Goal: Task Accomplishment & Management: Manage account settings

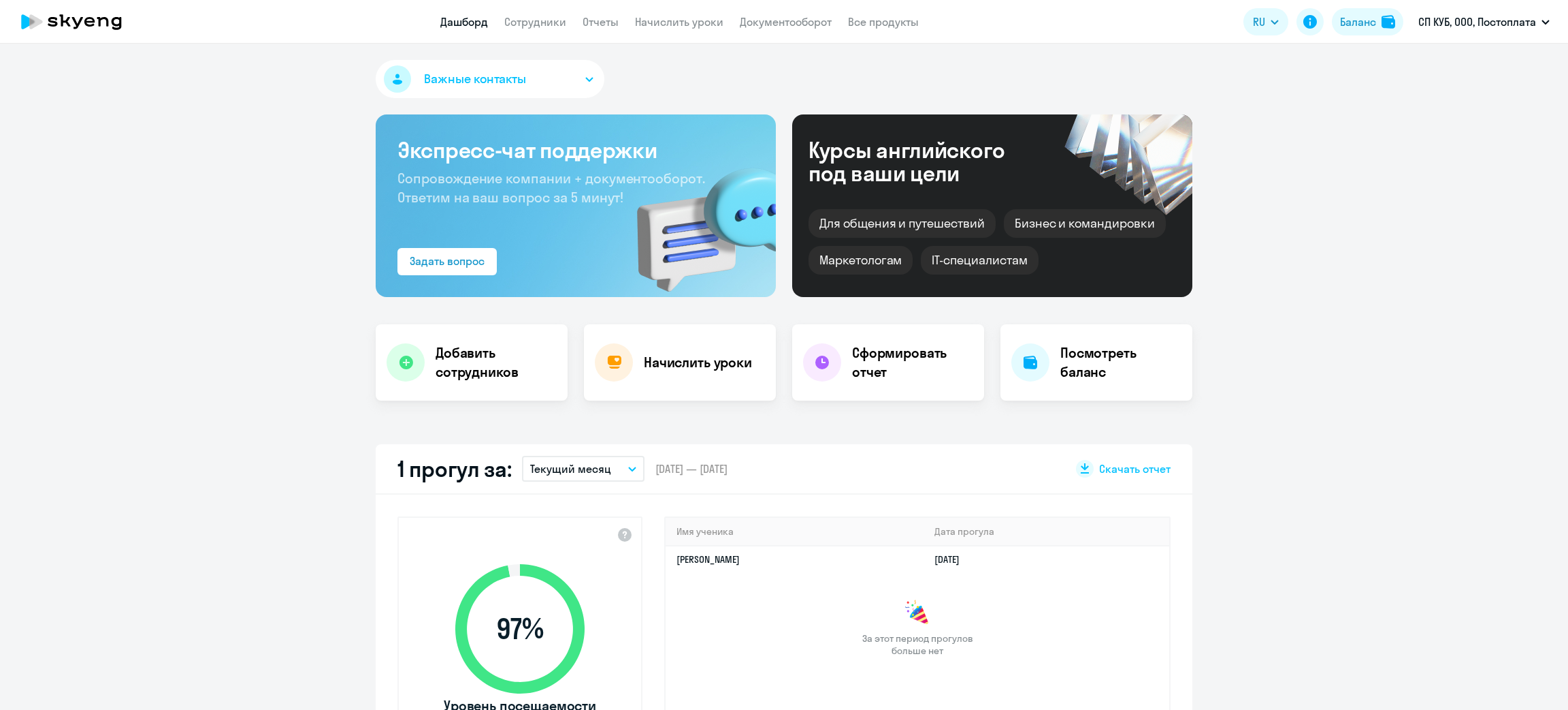
click at [545, 10] on app-header "Дашборд Сотрудники Отчеты Начислить уроки Документооборот Все продукты Дашборд …" at bounding box center [784, 21] width 1568 height 44
click at [545, 14] on app-menu-item-link "Сотрудники" at bounding box center [535, 22] width 62 height 17
click at [546, 21] on link "Сотрудники" at bounding box center [535, 21] width 62 height 14
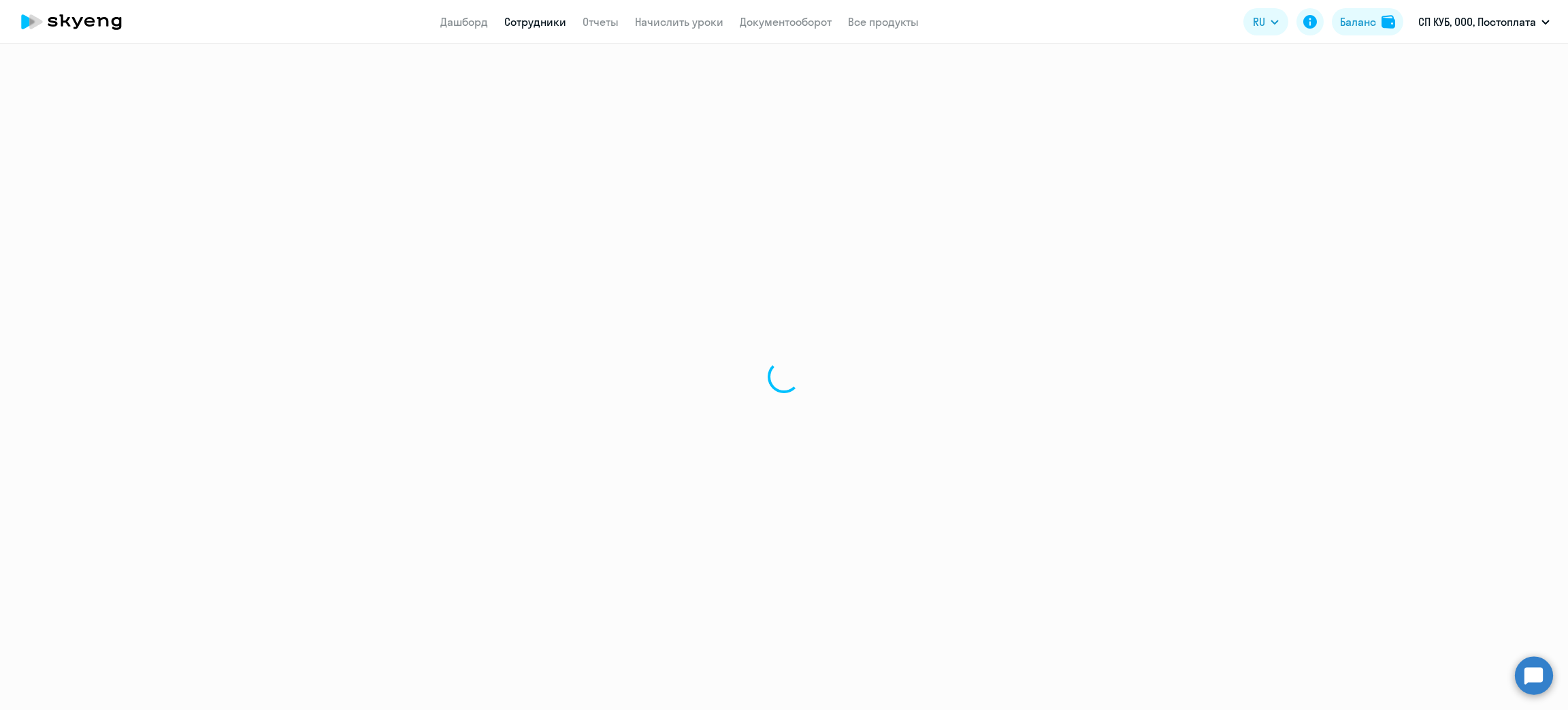
select select "30"
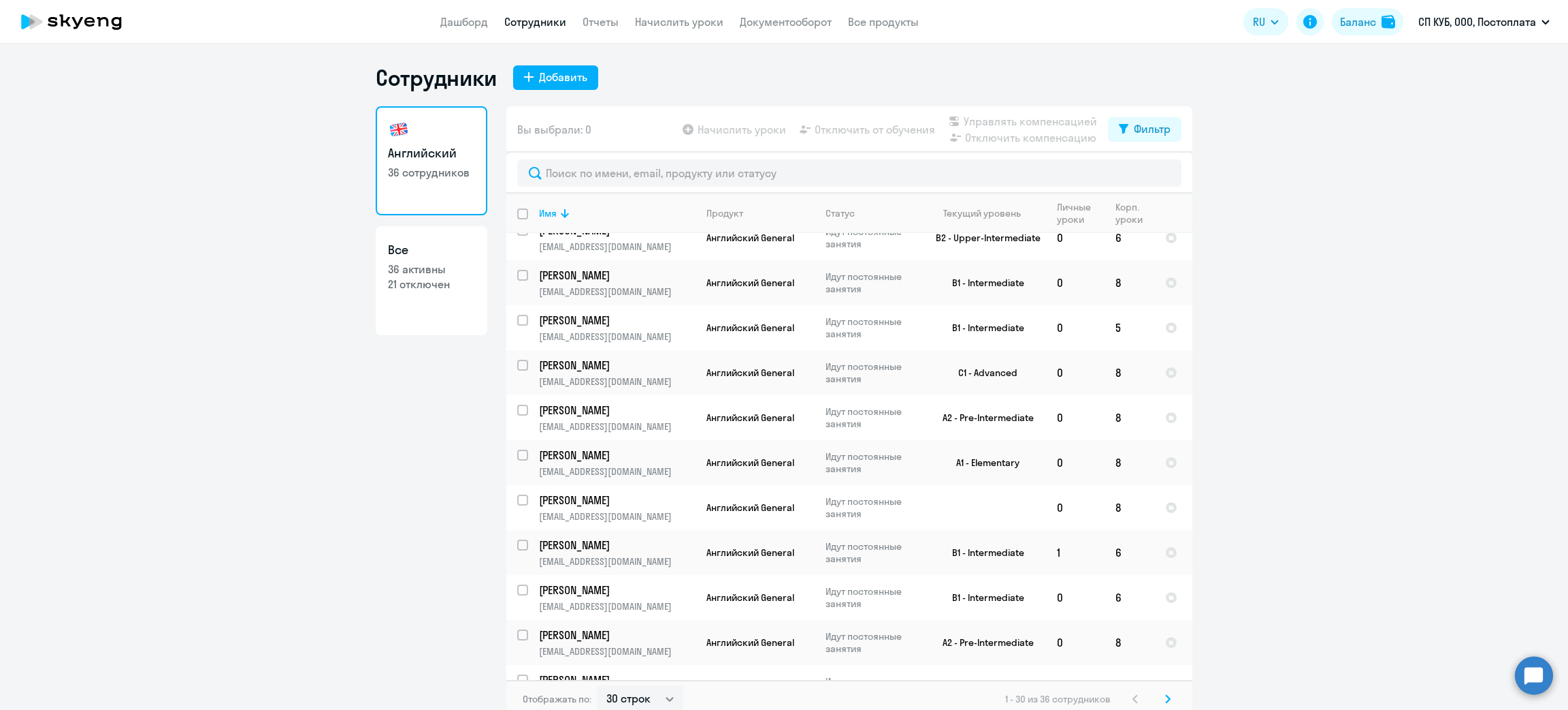
scroll to position [83, 0]
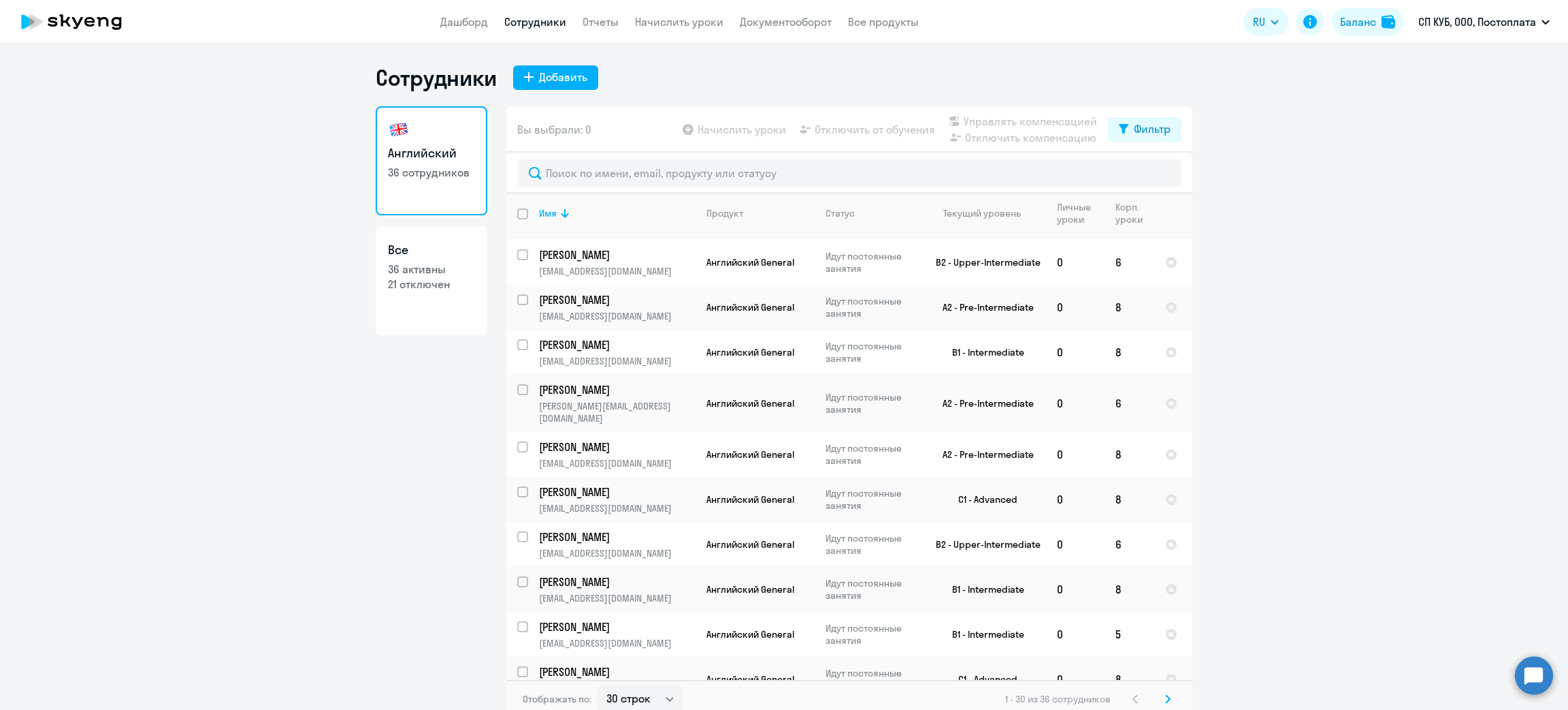
drag, startPoint x: 577, startPoint y: 134, endPoint x: 573, endPoint y: 146, distance: 12.6
click at [577, 134] on span "Вы выбрали: 0" at bounding box center [554, 129] width 74 height 16
click at [571, 150] on div "Вы выбрали: 0 Начислить уроки Отключить от обучения Управлять компенсацией Откл…" at bounding box center [850, 129] width 686 height 46
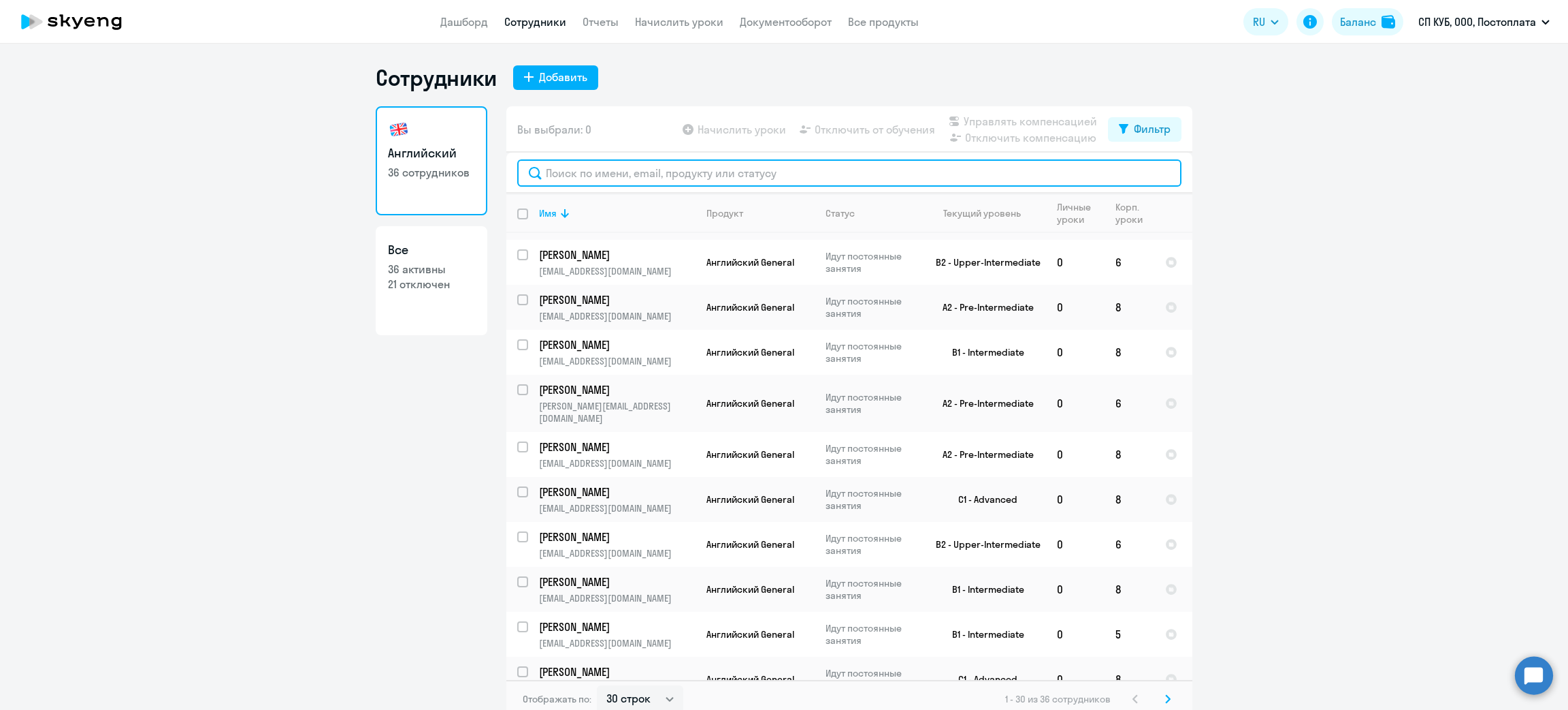
click at [570, 168] on input "text" at bounding box center [849, 173] width 664 height 27
paste input "Валерия"
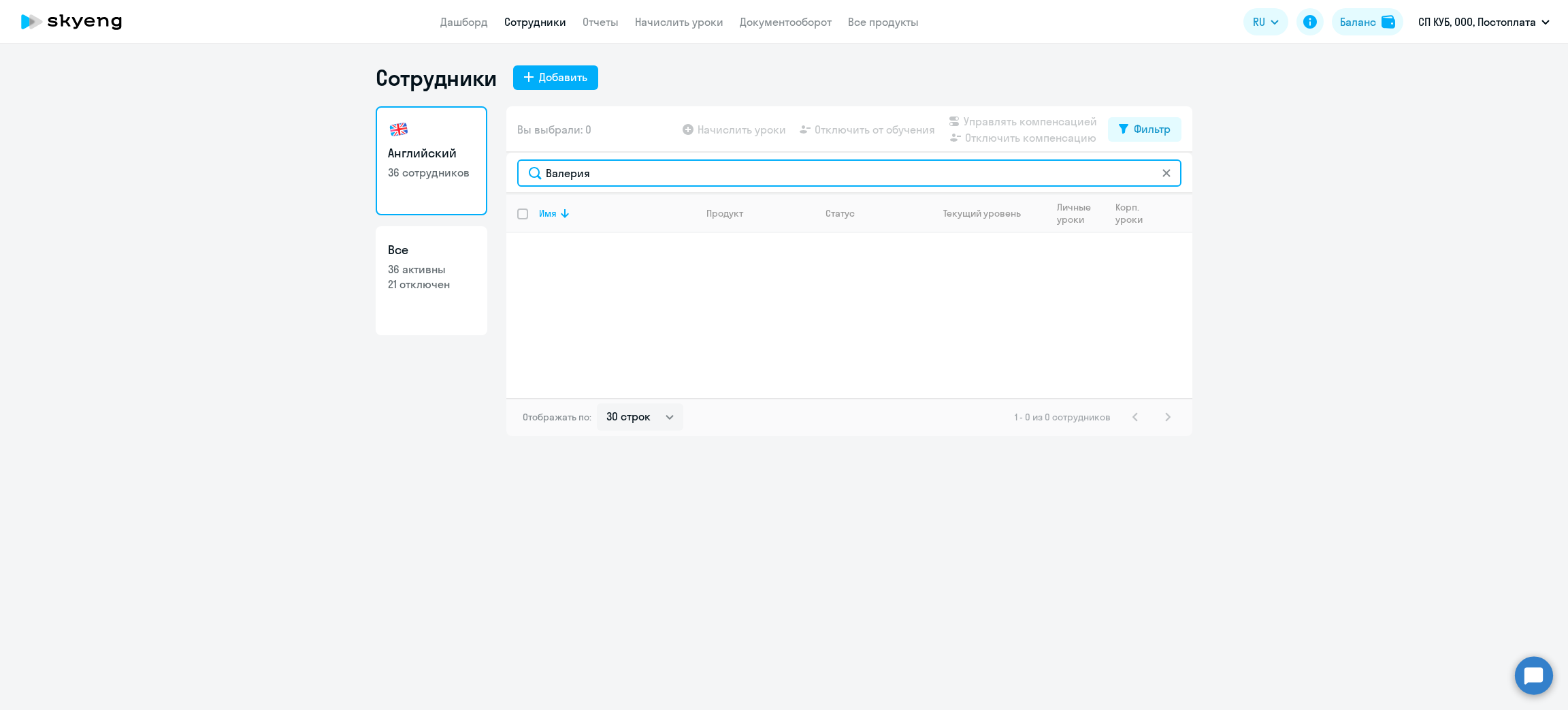
type input "Валерия"
